Goal: Transaction & Acquisition: Download file/media

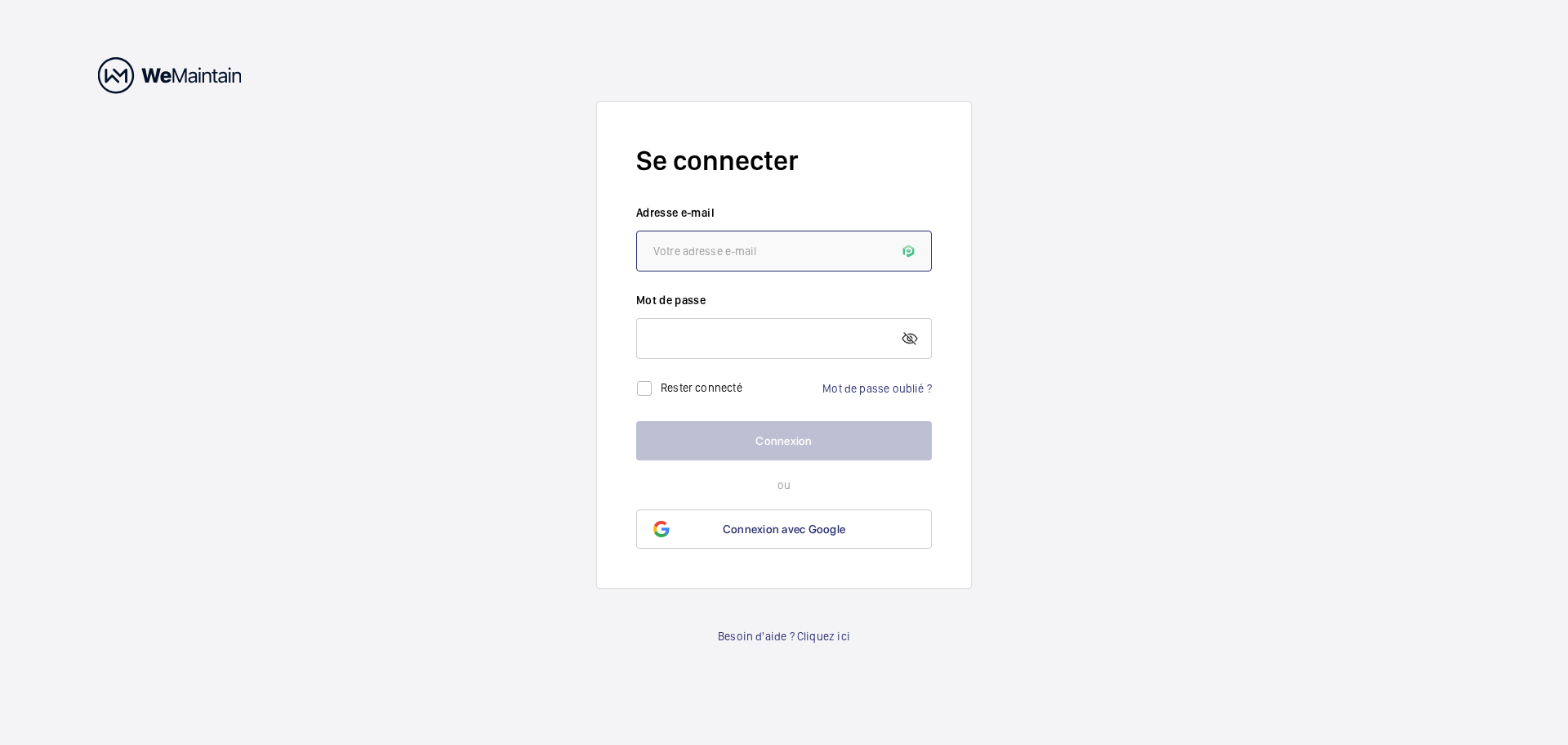
drag, startPoint x: 0, startPoint y: 0, endPoint x: 744, endPoint y: 251, distance: 785.2
click at [744, 251] on input "email" at bounding box center [784, 251] width 296 height 40
drag, startPoint x: 866, startPoint y: 261, endPoint x: 568, endPoint y: 267, distance: 298.1
click at [568, 267] on wm-front-auth-container "Se connecter Adresse e-mail l Le format de l'adresse e-mail est incorrect Mot d…" at bounding box center [784, 372] width 1568 height 745
paste input "[EMAIL_ADDRESS][DOMAIN_NAME]"
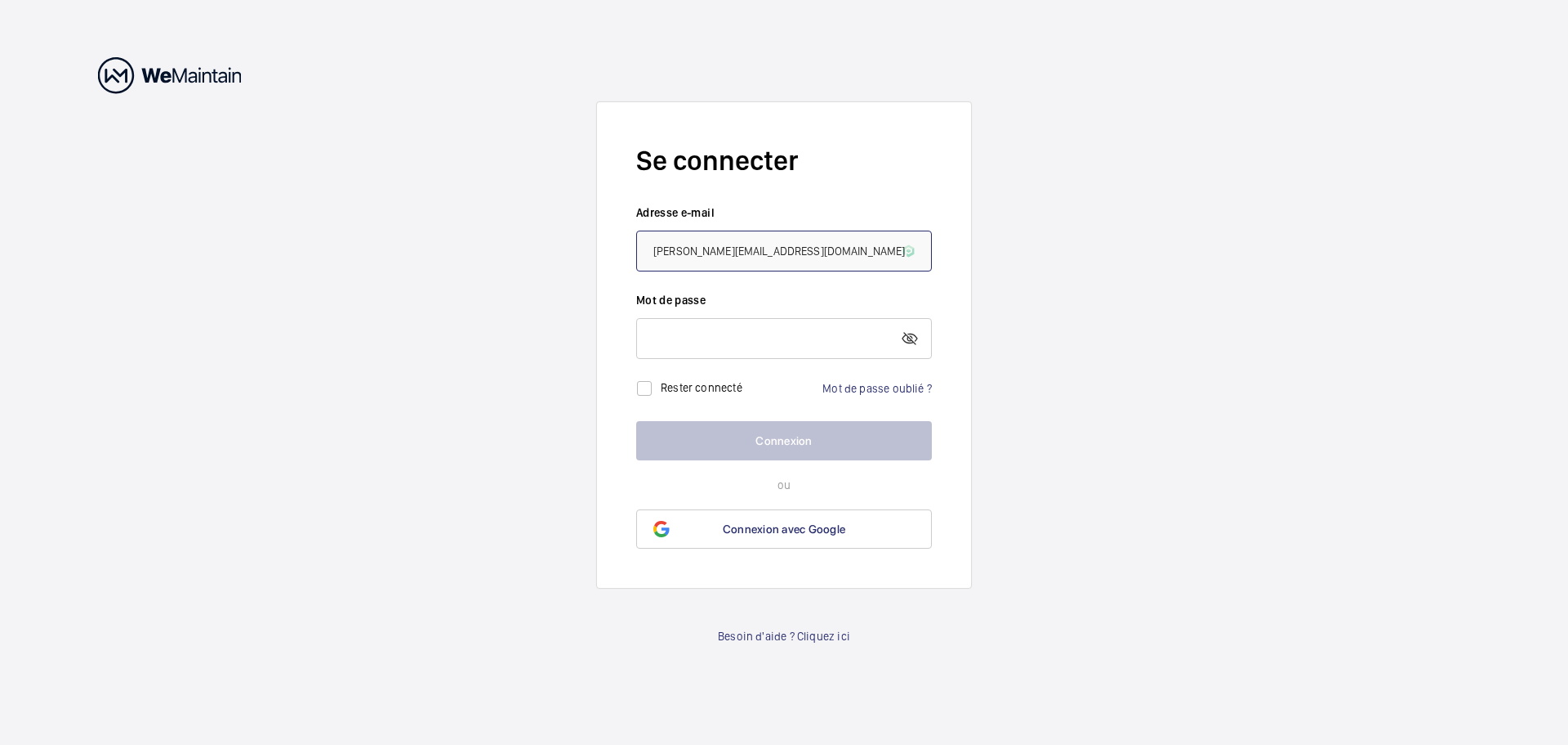
type input "[PERSON_NAME][EMAIL_ADDRESS][DOMAIN_NAME]"
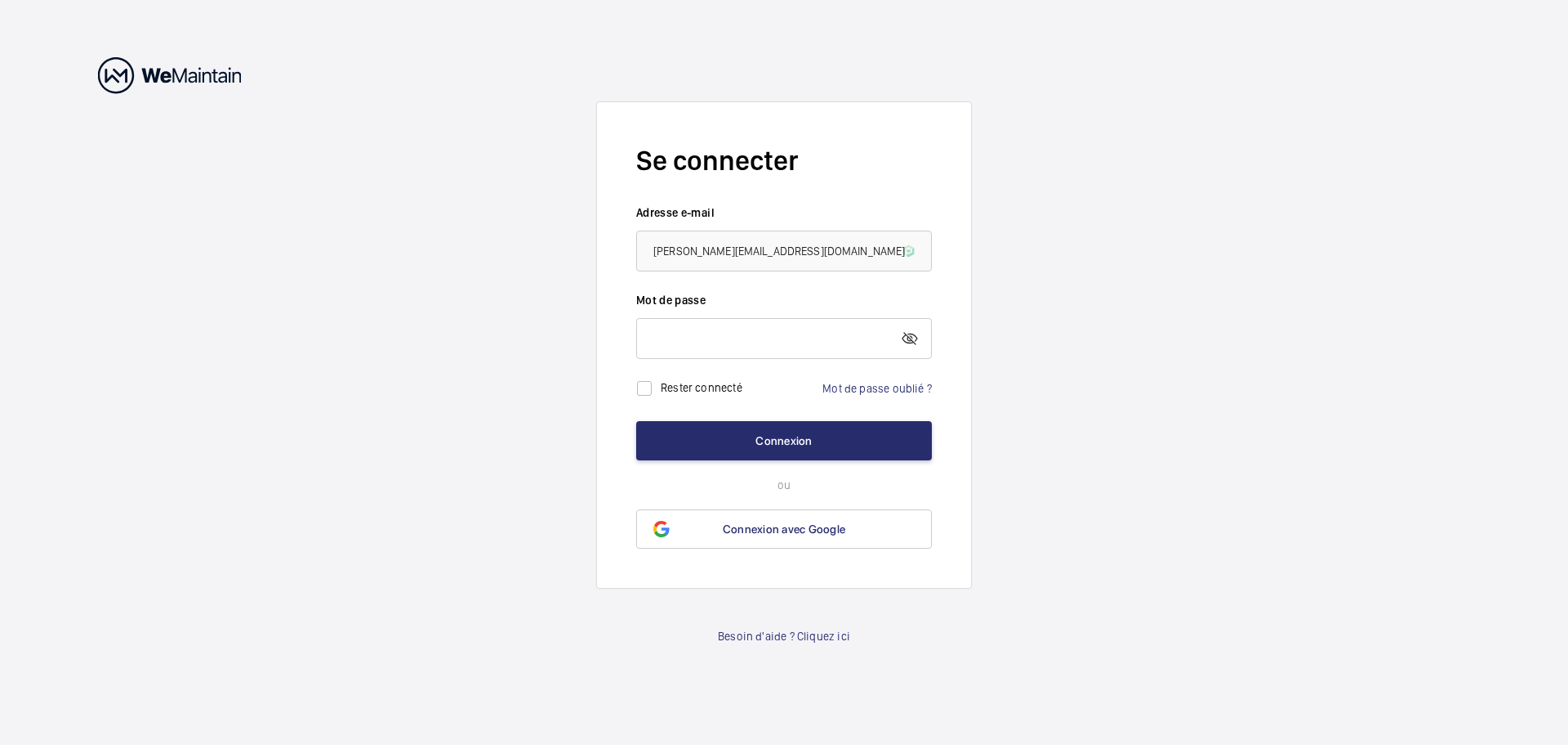
click at [707, 377] on div "Rester connecté" at bounding box center [690, 388] width 106 height 33
click at [707, 386] on label "Rester connecté" at bounding box center [701, 386] width 82 height 13
checkbox input "true"
click at [738, 436] on button "Connexion" at bounding box center [784, 440] width 296 height 40
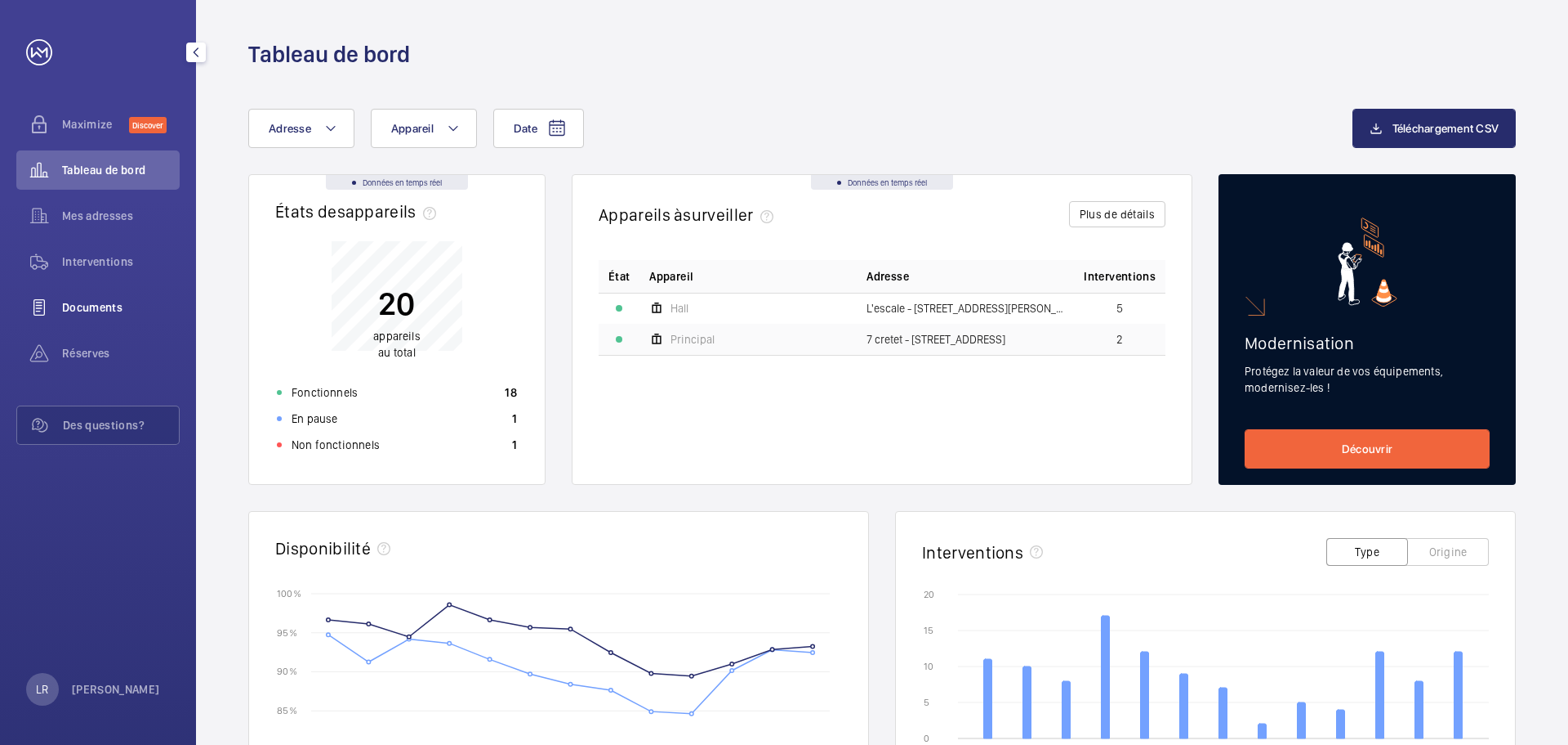
click at [98, 304] on span "Documents" at bounding box center [120, 306] width 118 height 16
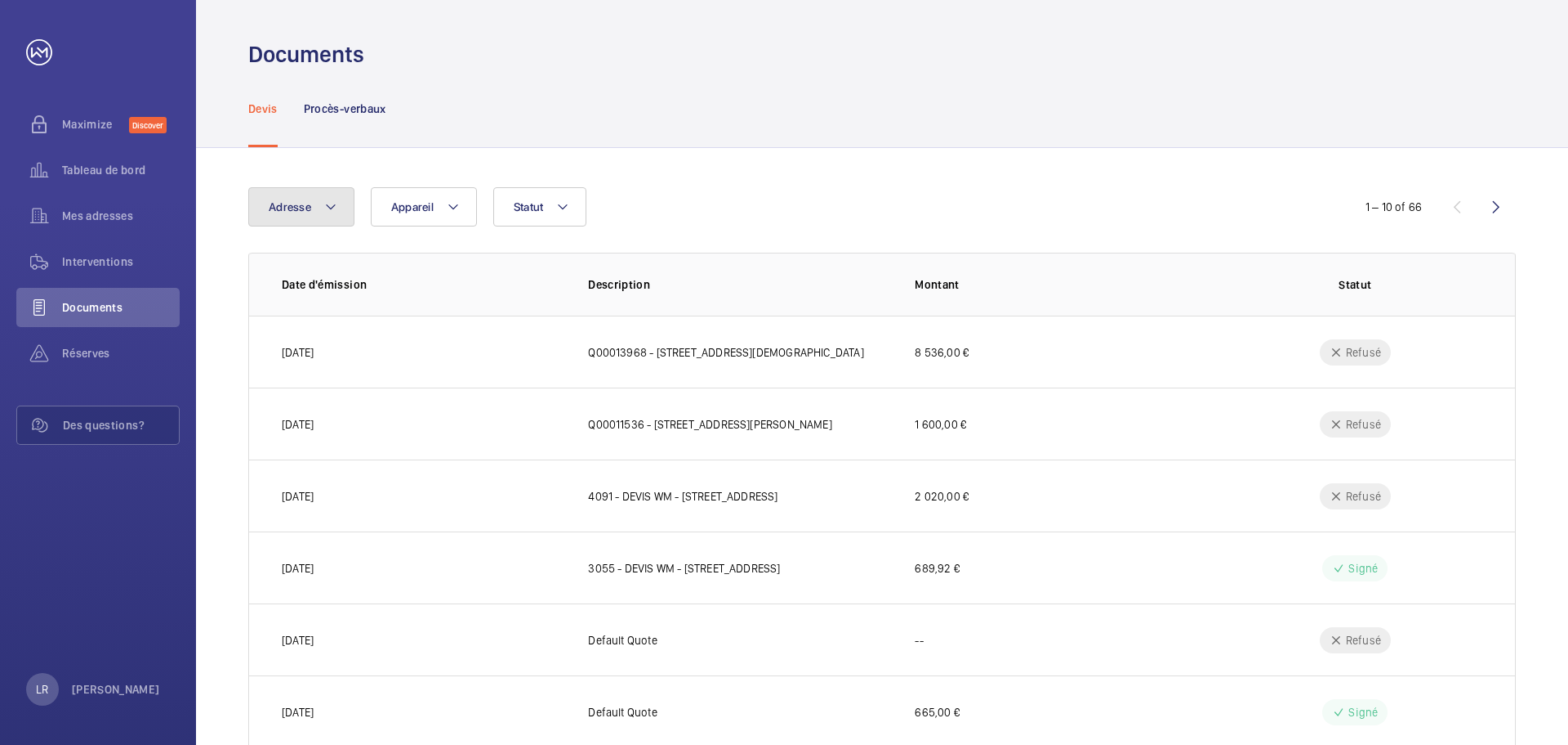
click at [341, 201] on button "Adresse" at bounding box center [301, 206] width 106 height 40
type input "ab"
click at [827, 187] on div "Adresse ab Aucun adresse trouvée Réinitialiser Appareil Statut" at bounding box center [784, 206] width 1072 height 40
click at [469, 202] on button "Appareil" at bounding box center [424, 206] width 106 height 40
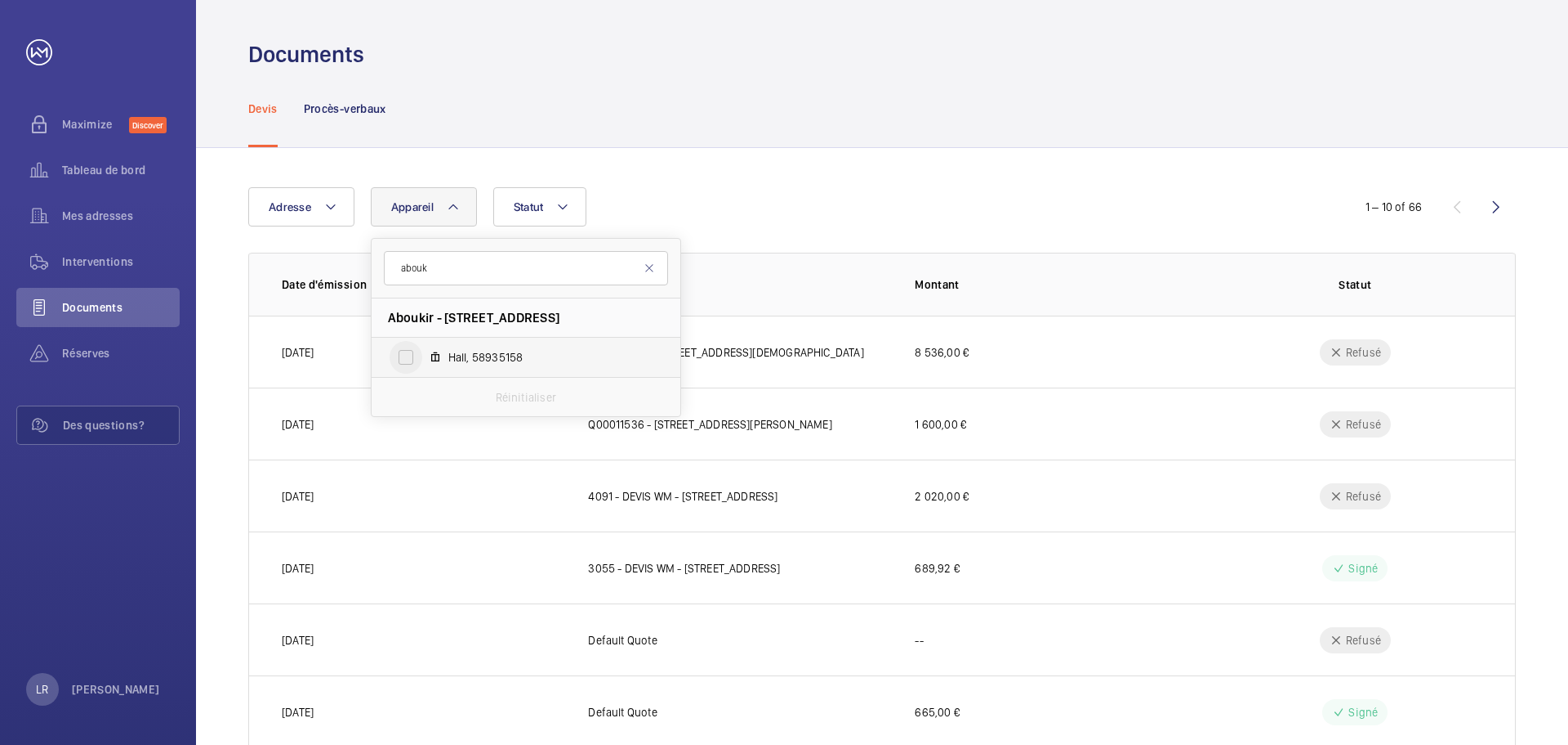
type input "abouk"
click at [411, 358] on input "Hall, 58935158" at bounding box center [406, 358] width 33 height 33
checkbox input "true"
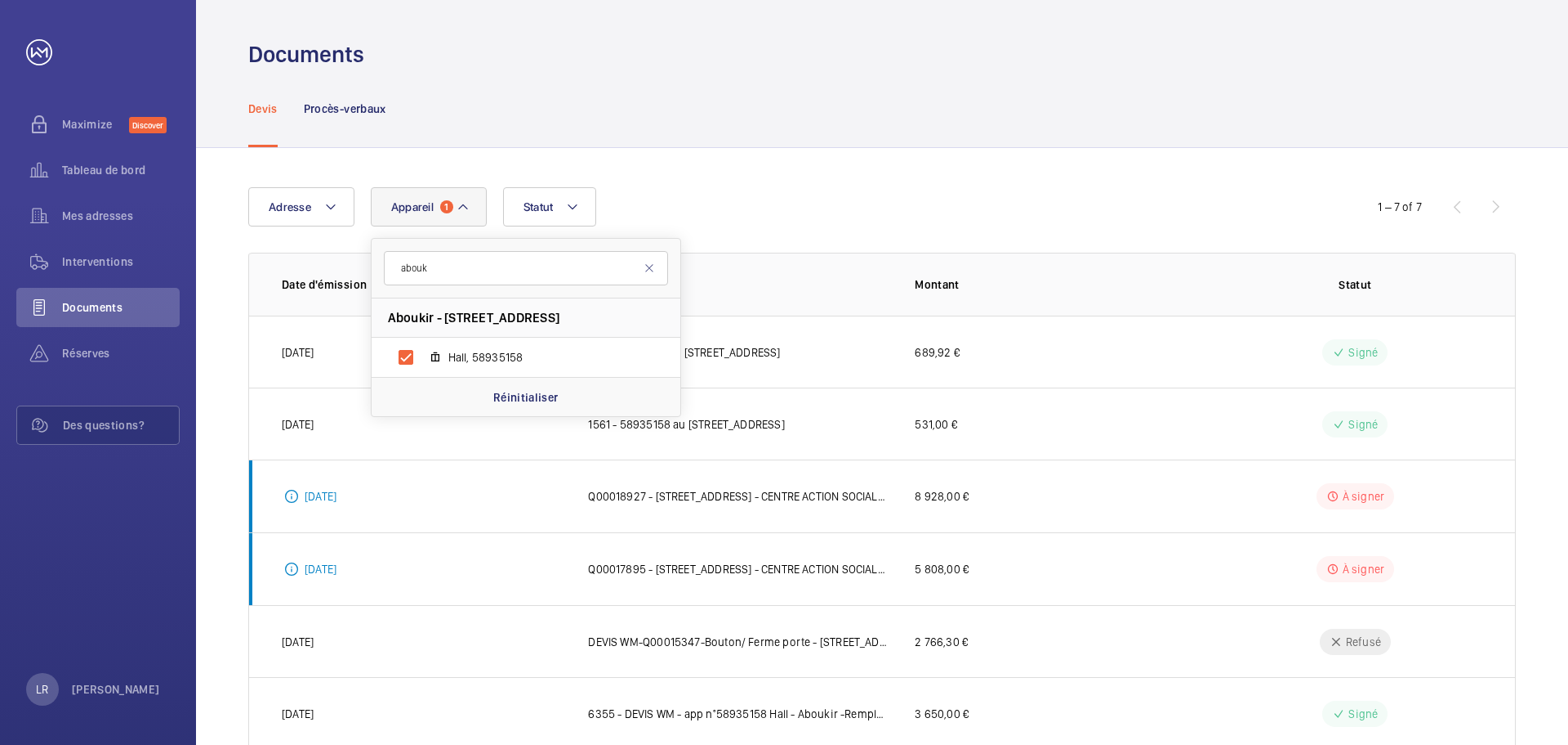
click at [905, 154] on div "Adresse Appareil 1 [PERSON_NAME] - [STREET_ADDRESS][GEOGRAPHIC_DATA] Statut 1 –…" at bounding box center [882, 504] width 1372 height 712
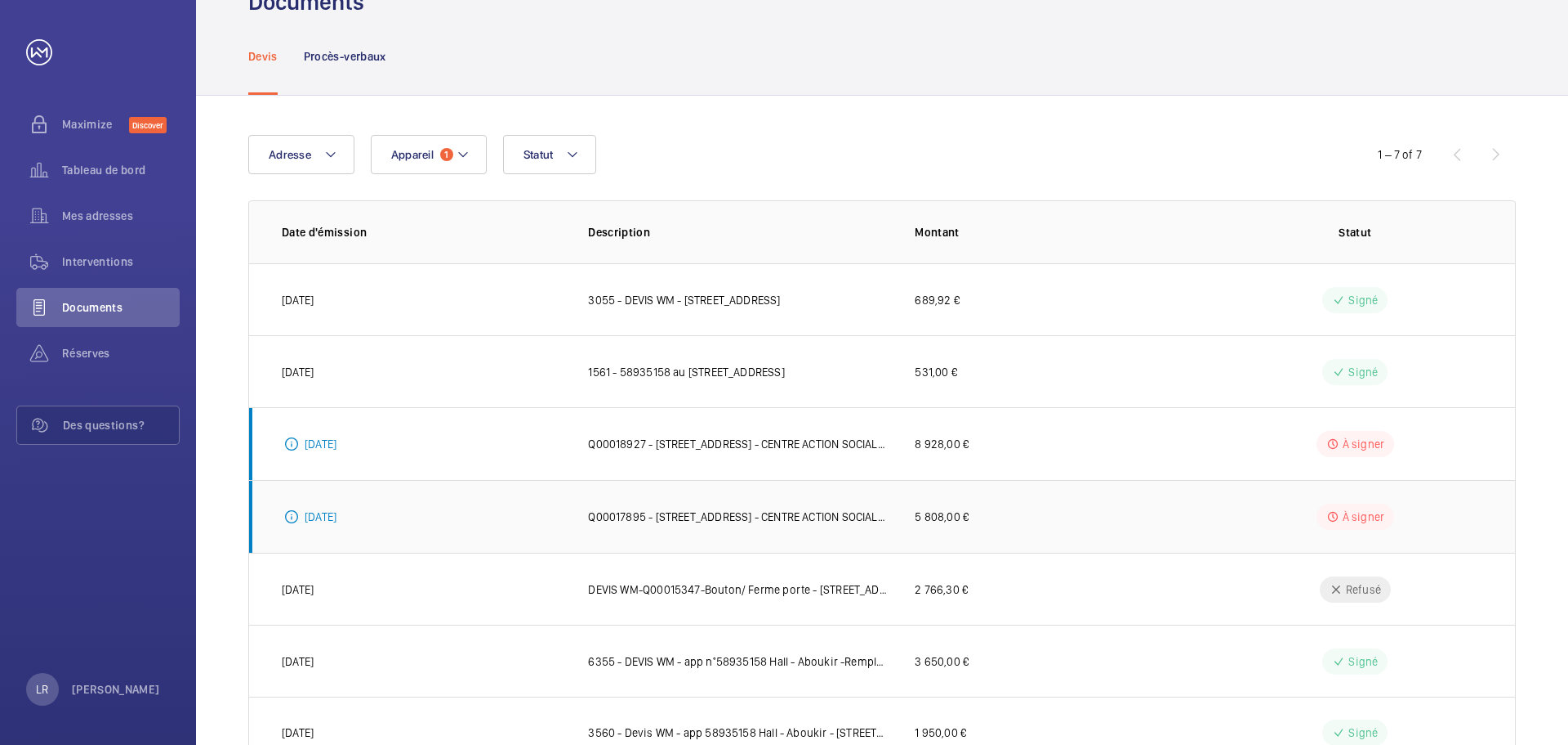
scroll to position [116, 0]
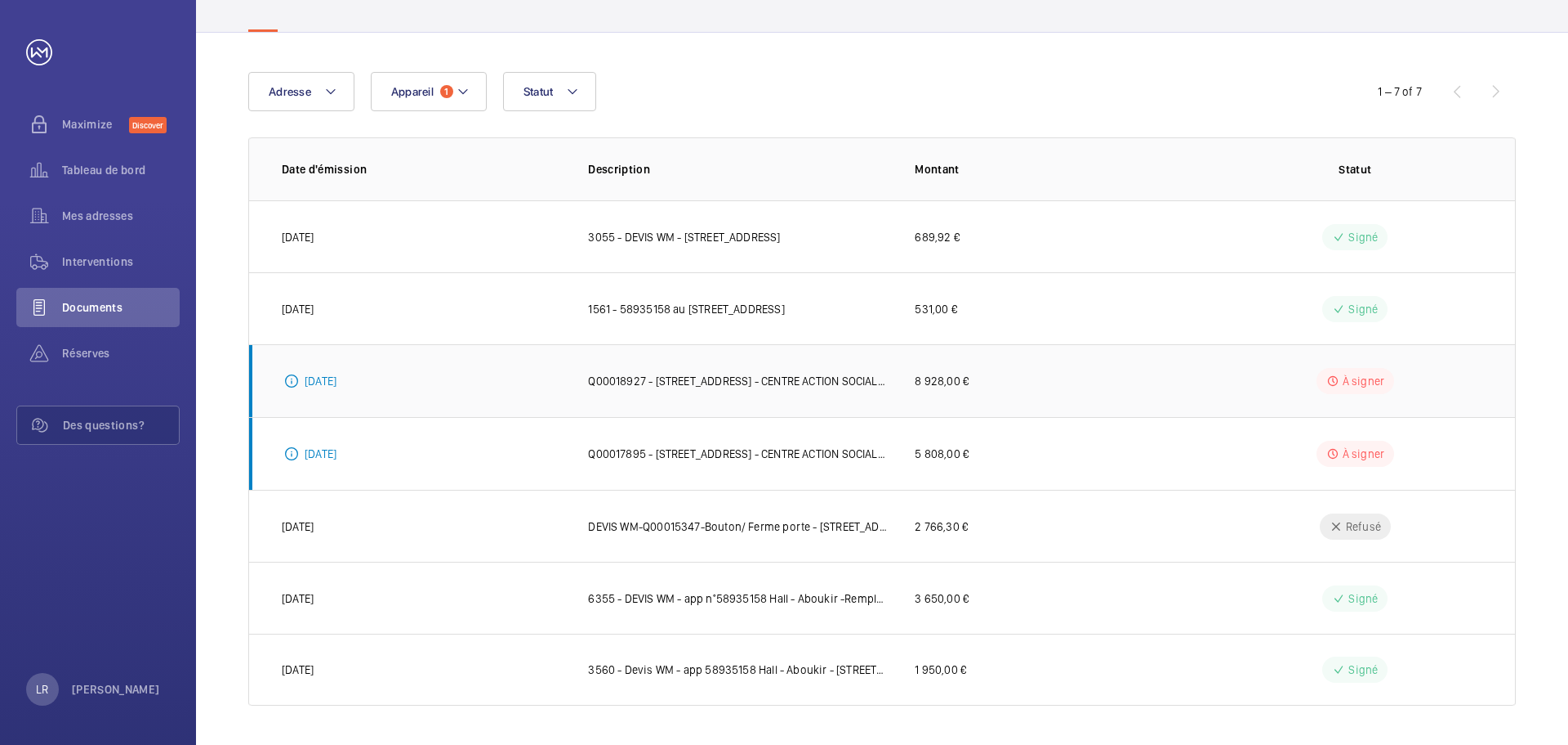
click at [1013, 387] on td "8 928,00 €" at bounding box center [1045, 380] width 313 height 72
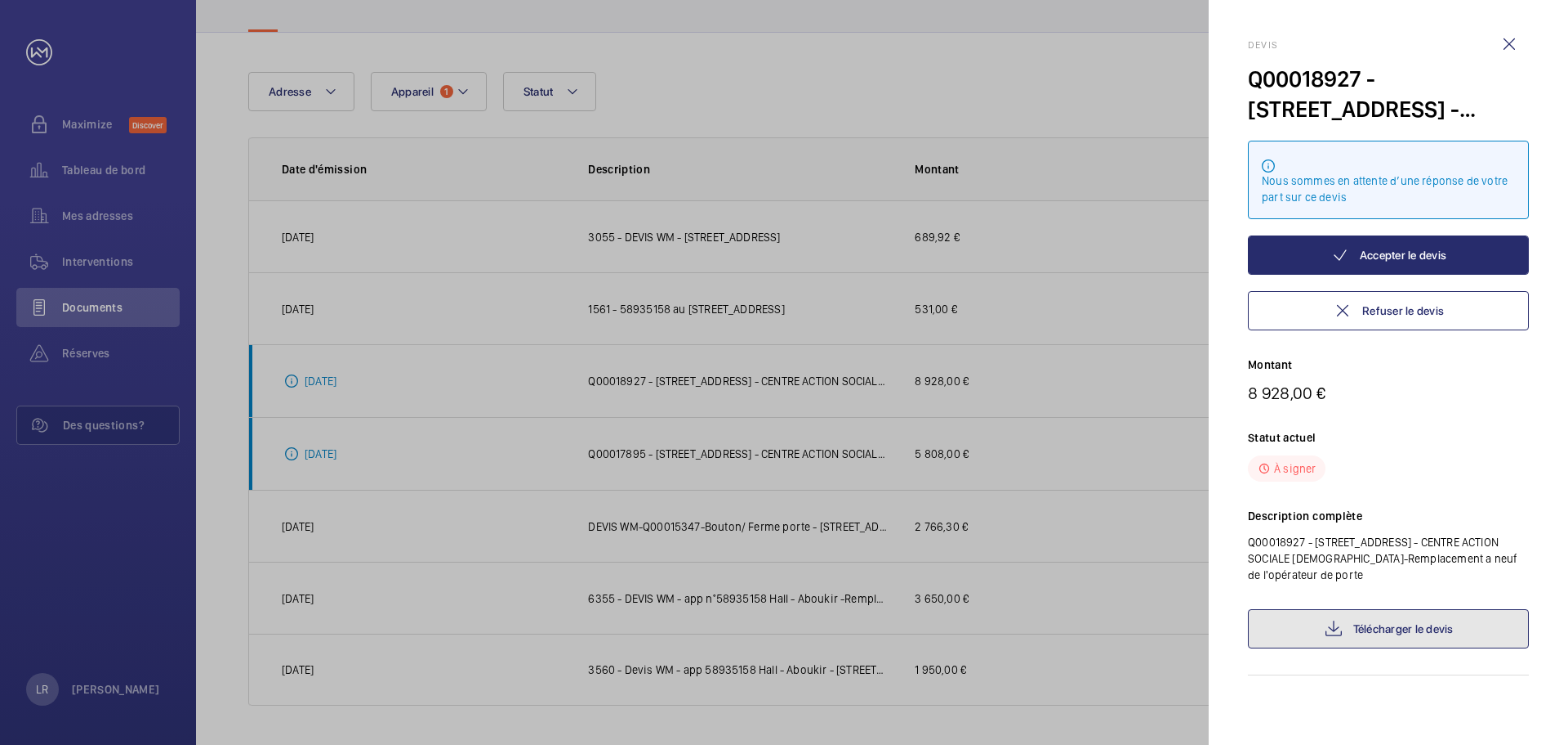
click at [1420, 633] on link "Télécharger le devis" at bounding box center [1389, 628] width 281 height 40
click at [1093, 417] on div at bounding box center [784, 372] width 1568 height 745
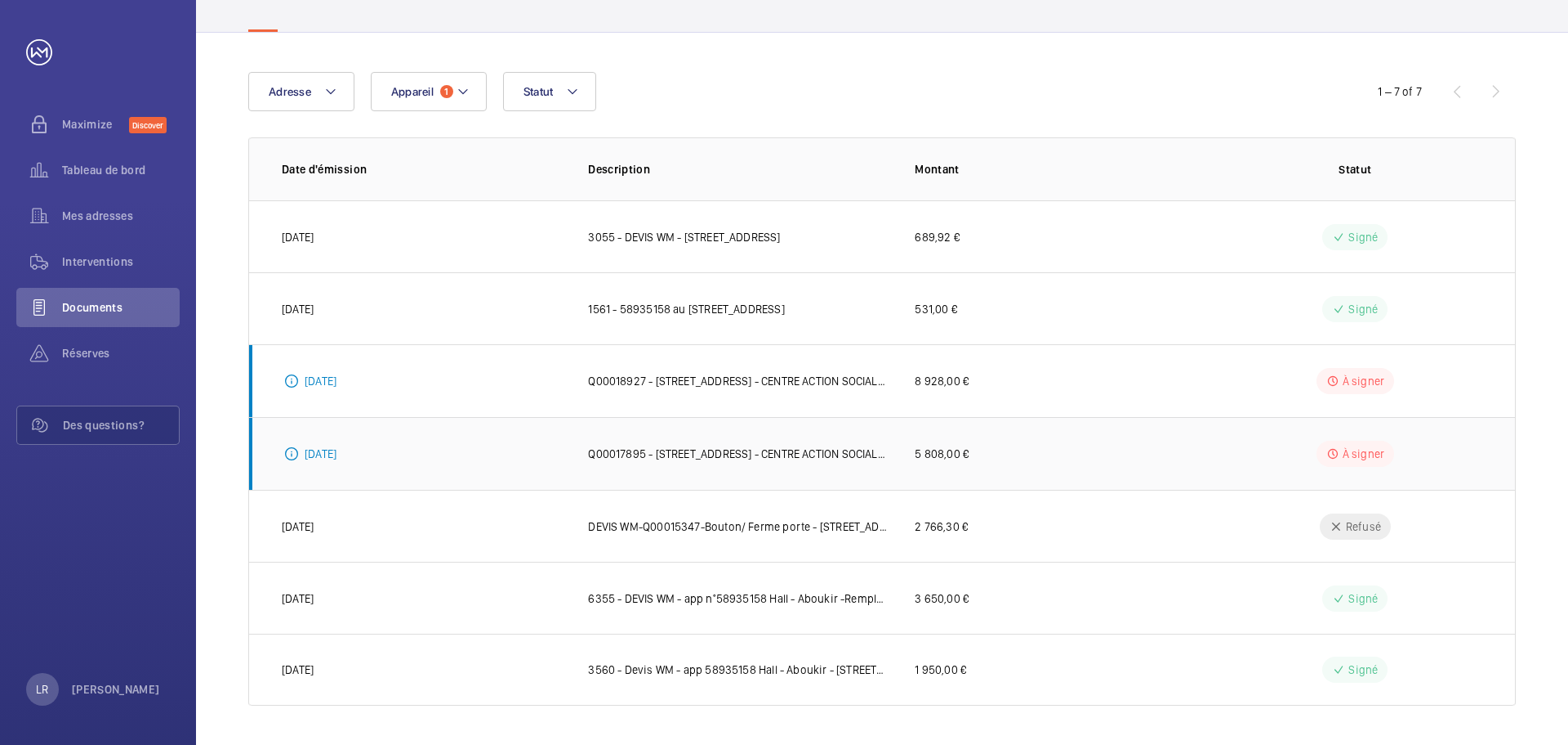
click at [899, 452] on td "5 808,00 €" at bounding box center [1045, 453] width 313 height 72
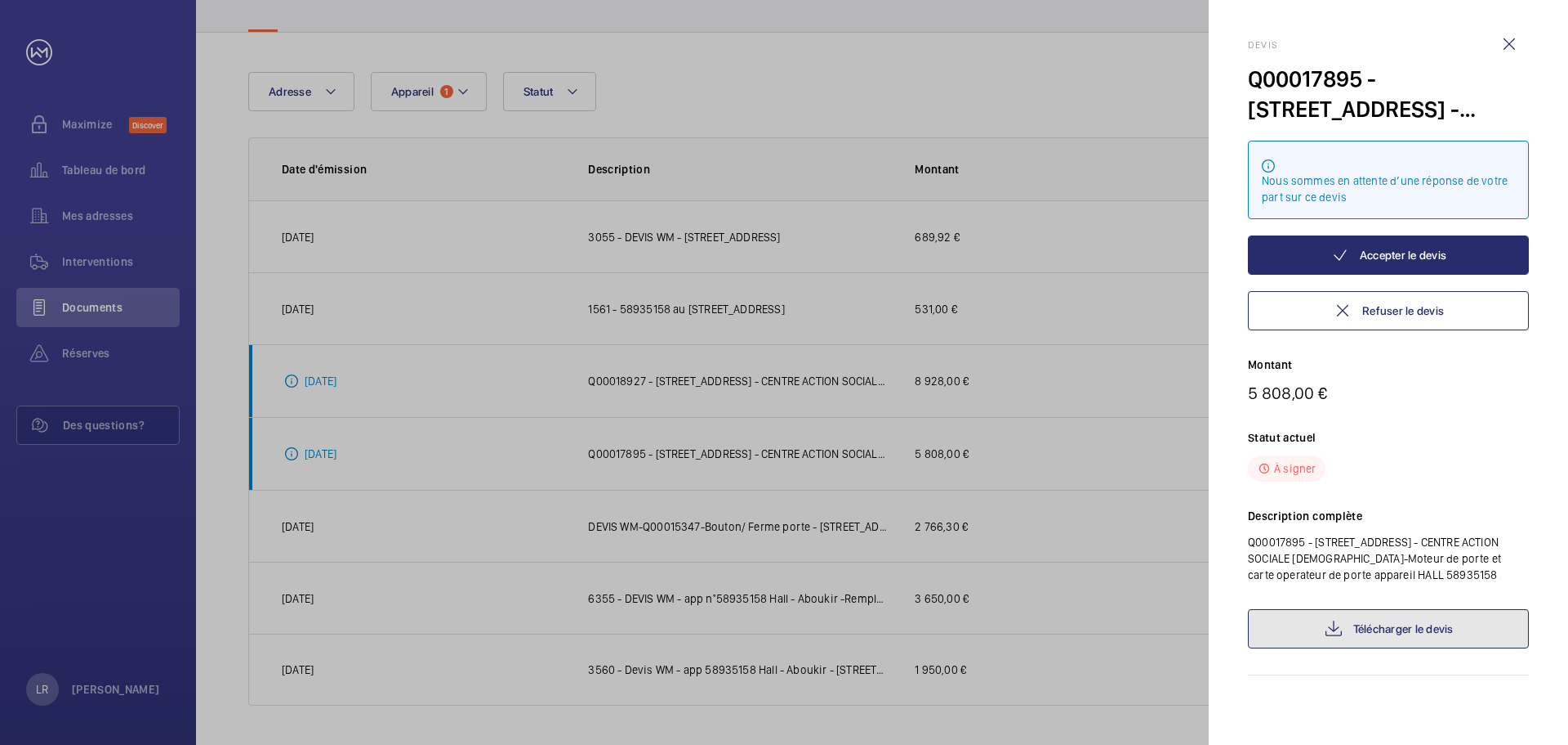
click at [1412, 640] on link "Télécharger le devis" at bounding box center [1389, 628] width 281 height 40
